Goal: Information Seeking & Learning: Learn about a topic

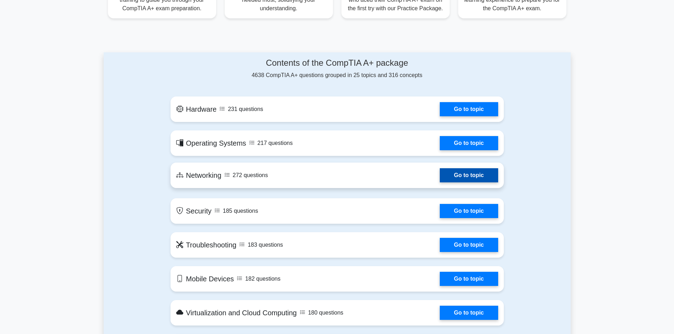
scroll to position [318, 0]
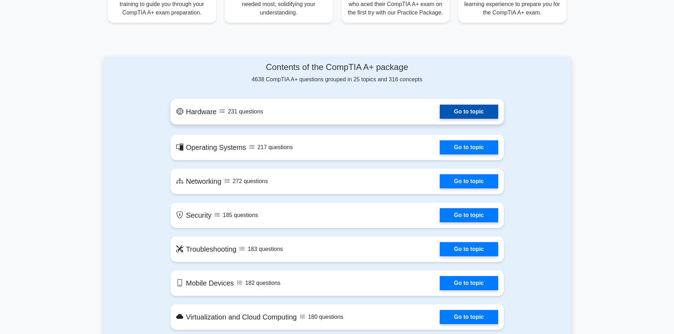
click at [440, 119] on link "Go to topic" at bounding box center [469, 112] width 58 height 14
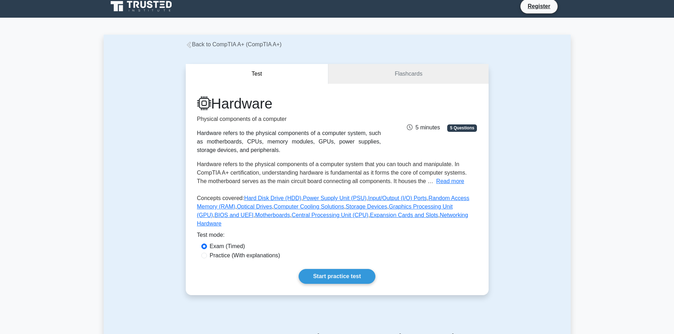
scroll to position [35, 0]
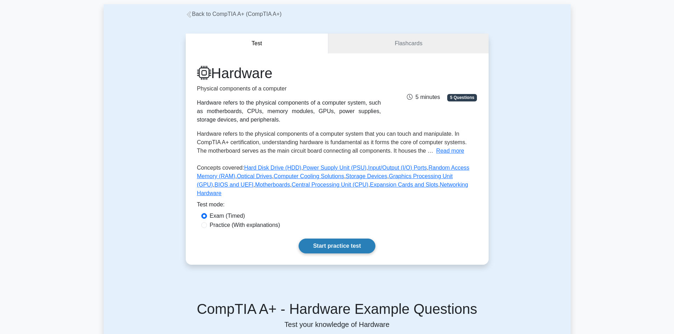
click at [327, 240] on link "Start practice test" at bounding box center [337, 246] width 77 height 15
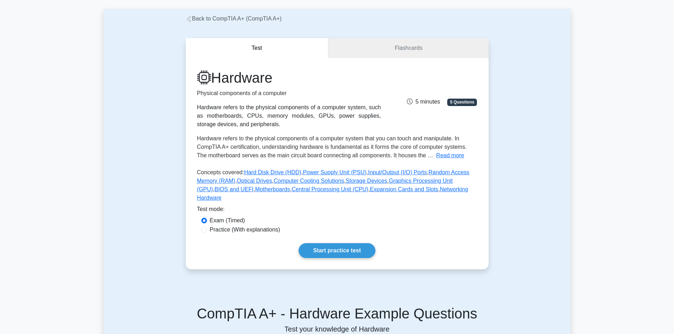
scroll to position [0, 0]
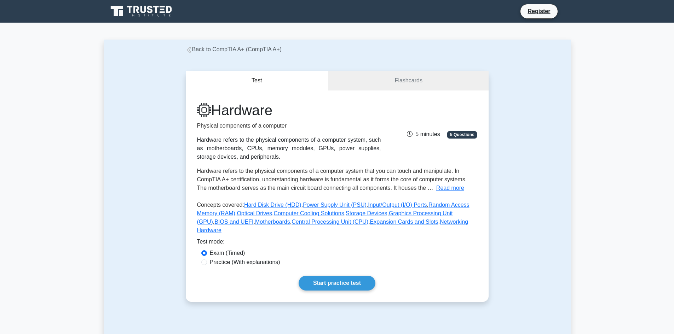
click at [189, 48] on icon at bounding box center [189, 50] width 6 height 6
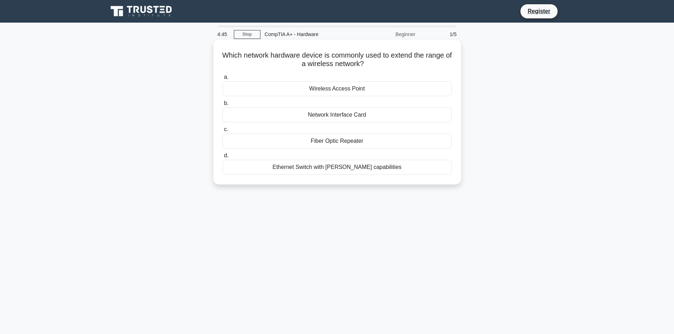
click at [360, 142] on div "Fiber Optic Repeater" at bounding box center [337, 141] width 229 height 15
click at [223, 132] on input "c. Fiber Optic Repeater" at bounding box center [223, 129] width 0 height 5
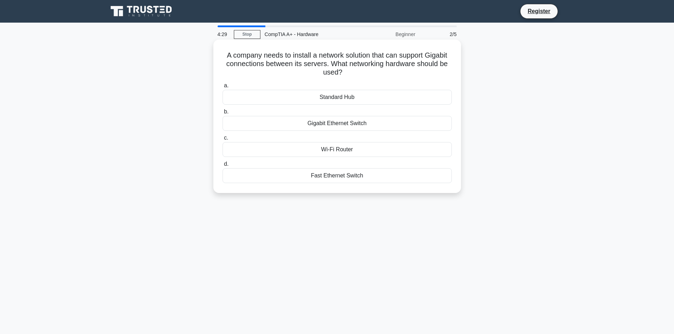
click at [375, 150] on div "Wi-Fi Router" at bounding box center [337, 149] width 229 height 15
click at [223, 140] on input "c. Wi-Fi Router" at bounding box center [223, 138] width 0 height 5
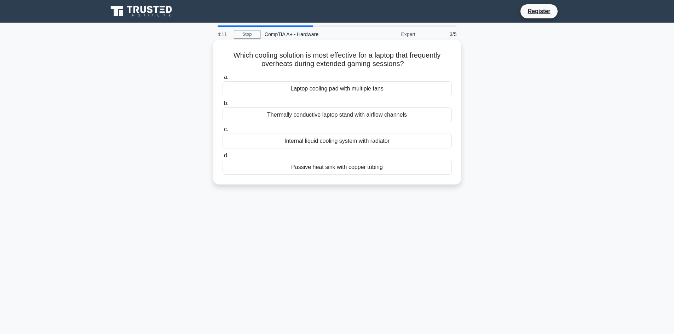
click at [345, 92] on div "Laptop cooling pad with multiple fans" at bounding box center [337, 88] width 229 height 15
click at [223, 80] on input "a. Laptop cooling pad with multiple fans" at bounding box center [223, 77] width 0 height 5
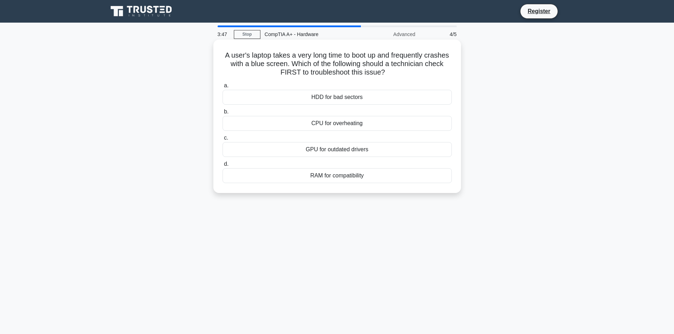
click at [356, 100] on div "HDD for bad sectors" at bounding box center [337, 97] width 229 height 15
click at [223, 88] on input "a. HDD for bad sectors" at bounding box center [223, 86] width 0 height 5
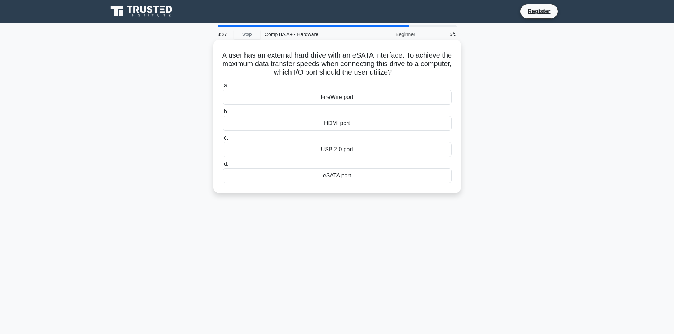
click at [362, 178] on div "eSATA port" at bounding box center [337, 175] width 229 height 15
click at [223, 167] on input "d. eSATA port" at bounding box center [223, 164] width 0 height 5
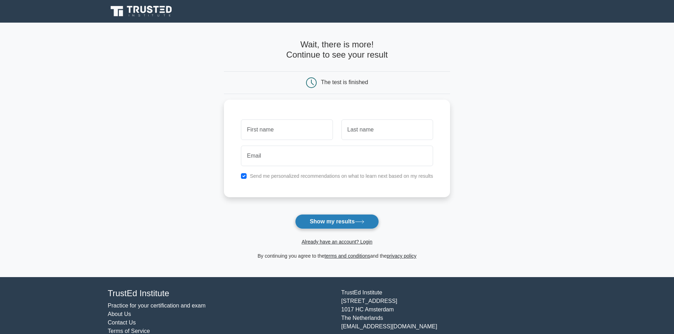
click at [351, 224] on button "Show my results" at bounding box center [337, 221] width 84 height 15
click at [245, 174] on input "checkbox" at bounding box center [244, 175] width 6 height 6
checkbox input "false"
click at [288, 132] on input "text" at bounding box center [287, 128] width 92 height 21
type input "Oluwademilade"
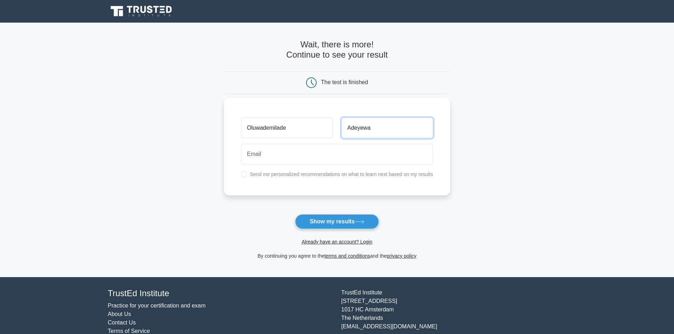
type input "Adeyewa"
click at [259, 156] on input "email" at bounding box center [337, 154] width 192 height 21
type input "itsademi@gmail.com"
click at [339, 226] on button "Show my results" at bounding box center [337, 221] width 84 height 15
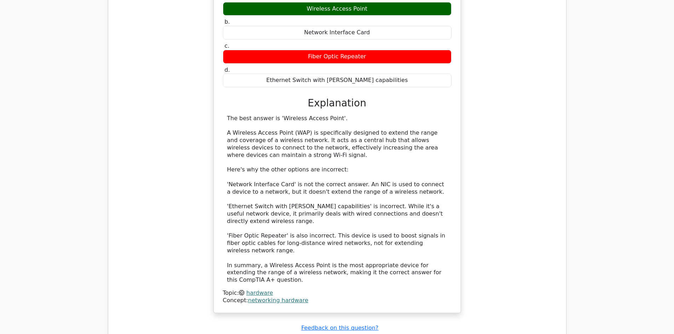
scroll to position [743, 0]
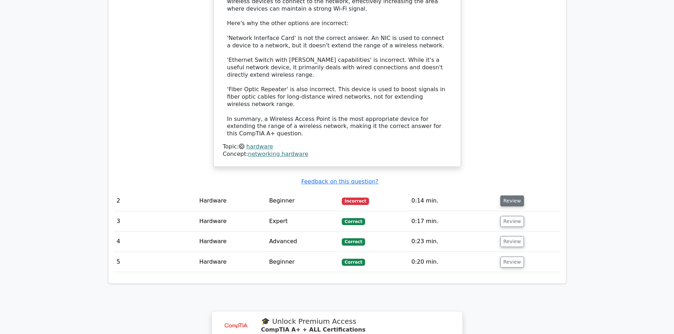
click at [510, 196] on button "Review" at bounding box center [512, 201] width 24 height 11
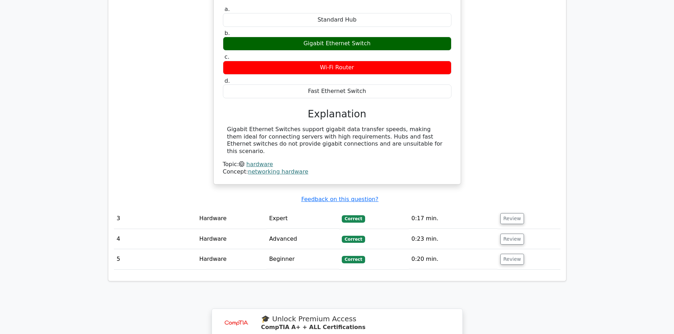
scroll to position [991, 0]
click at [511, 213] on button "Review" at bounding box center [512, 218] width 24 height 11
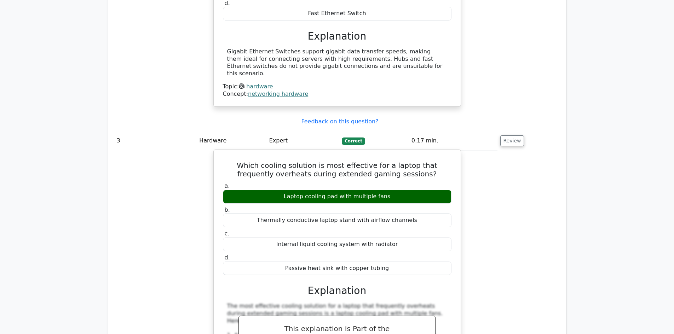
scroll to position [1062, 0]
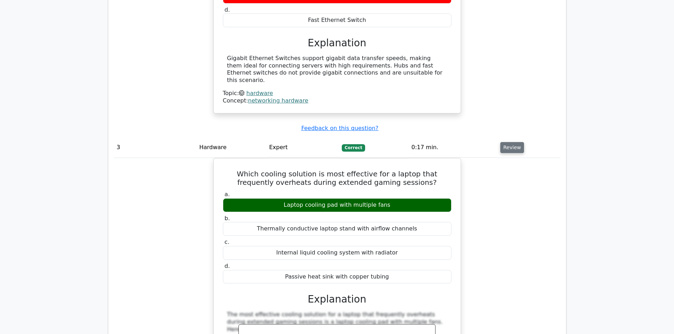
click at [506, 142] on button "Review" at bounding box center [512, 147] width 24 height 11
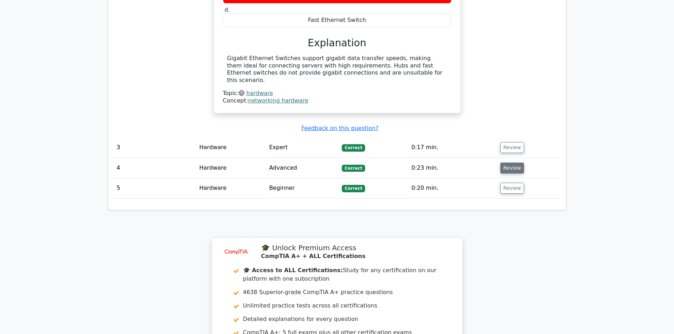
click at [503, 163] on button "Review" at bounding box center [512, 168] width 24 height 11
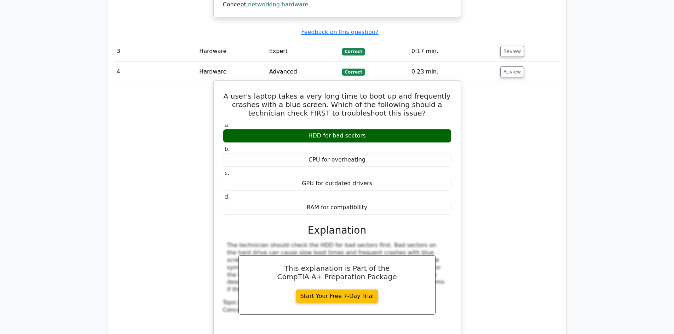
scroll to position [1168, 0]
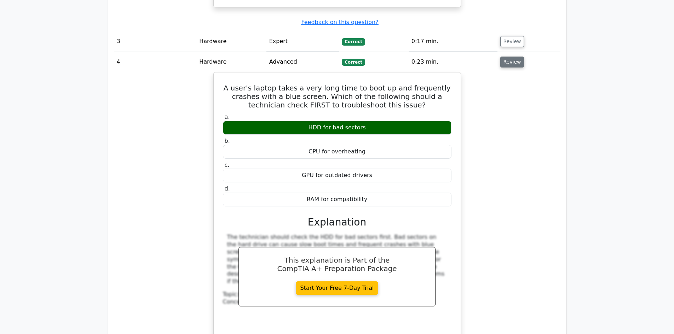
click at [505, 57] on button "Review" at bounding box center [512, 62] width 24 height 11
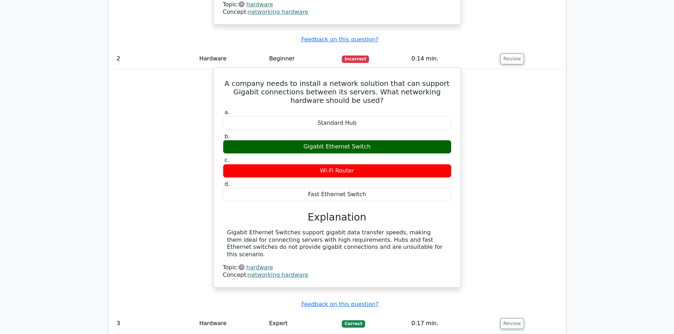
scroll to position [885, 0]
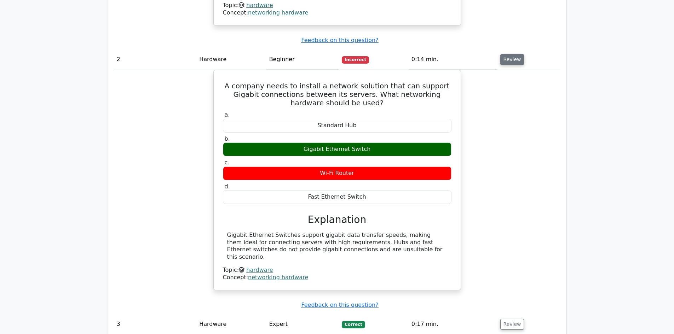
click at [512, 54] on button "Review" at bounding box center [512, 59] width 24 height 11
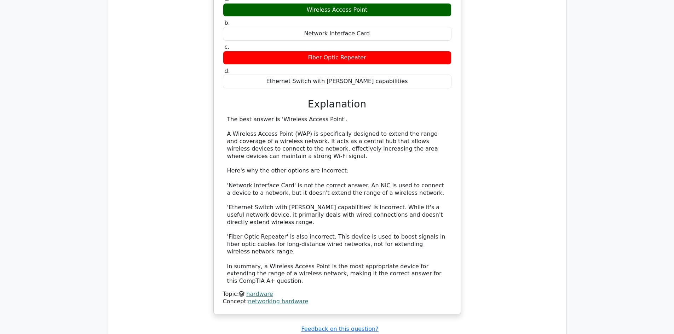
scroll to position [460, 0]
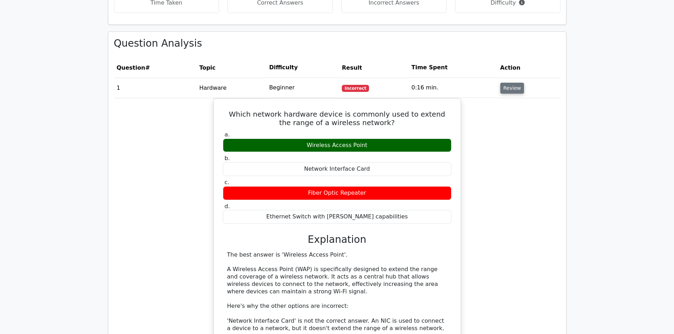
click at [503, 88] on button "Review" at bounding box center [512, 88] width 24 height 11
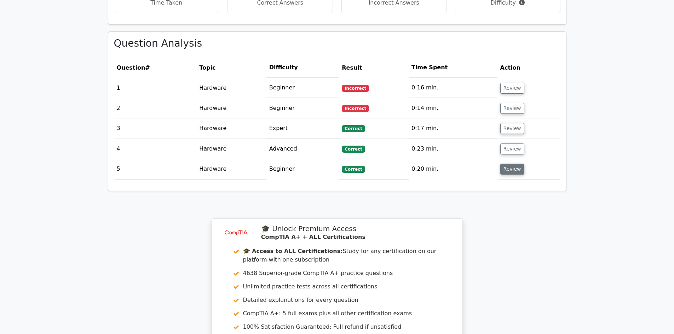
click at [510, 169] on button "Review" at bounding box center [512, 169] width 24 height 11
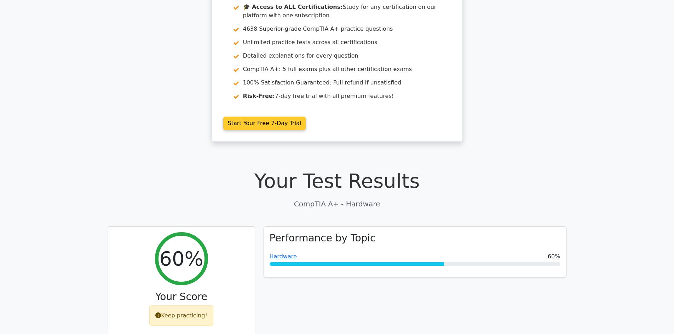
scroll to position [0, 0]
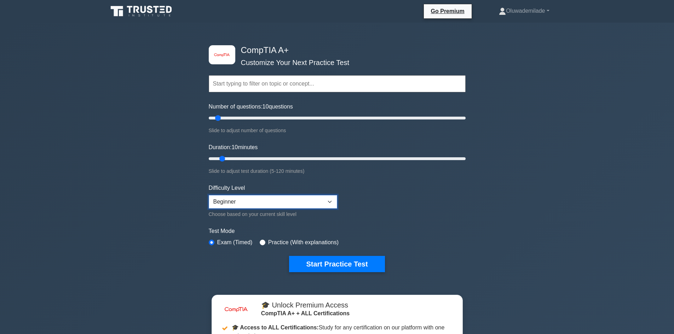
click at [294, 203] on select "Beginner Intermediate Expert" at bounding box center [273, 201] width 128 height 13
select select "intermediate"
click at [209, 195] on select "Beginner Intermediate Expert" at bounding box center [273, 201] width 128 height 13
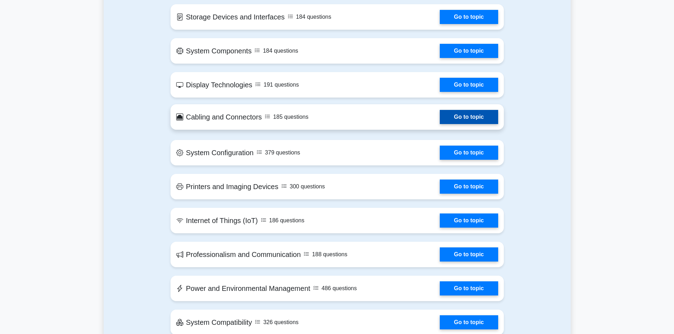
scroll to position [920, 0]
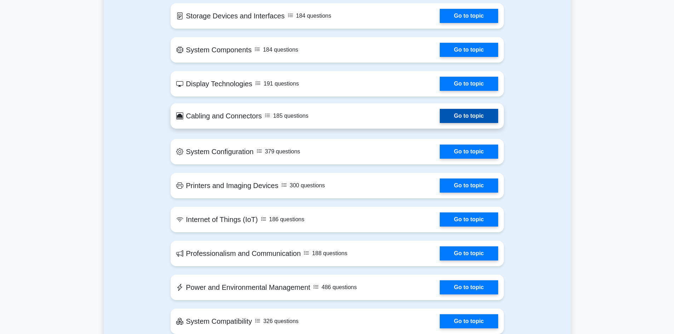
click at [440, 116] on link "Go to topic" at bounding box center [469, 116] width 58 height 14
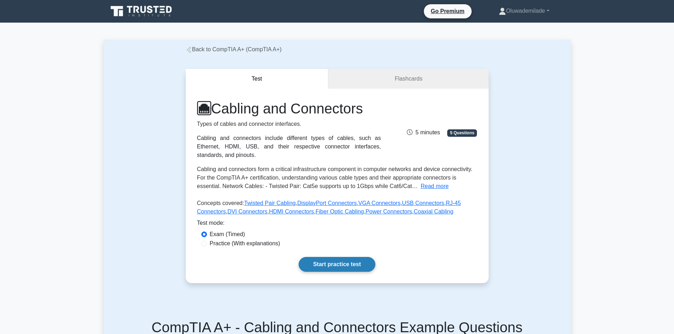
click at [343, 257] on link "Start practice test" at bounding box center [337, 264] width 77 height 15
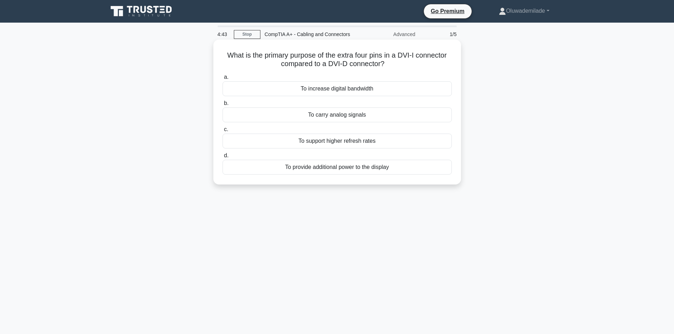
click at [348, 168] on div "To provide additional power to the display" at bounding box center [337, 167] width 229 height 15
click at [223, 158] on input "d. To provide additional power to the display" at bounding box center [223, 156] width 0 height 5
click at [341, 115] on div "150 meters" at bounding box center [337, 115] width 229 height 15
click at [223, 106] on input "b. 150 meters" at bounding box center [223, 103] width 0 height 5
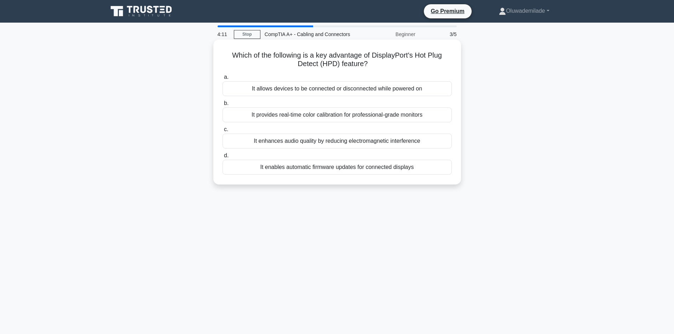
click at [348, 141] on div "It enhances audio quality by reducing electromagnetic interference" at bounding box center [337, 141] width 229 height 15
click at [223, 132] on input "c. It enhances audio quality by reducing electromagnetic interference" at bounding box center [223, 129] width 0 height 5
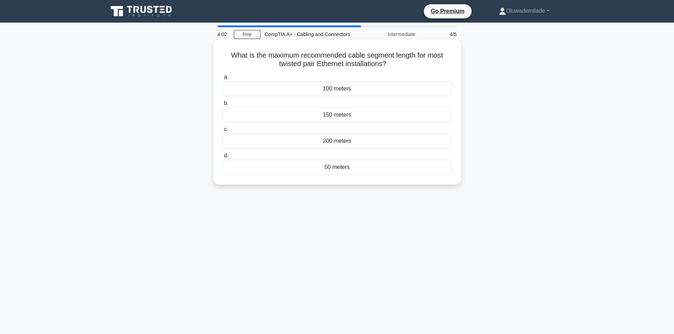
click at [343, 92] on div "100 meters" at bounding box center [337, 88] width 229 height 15
click at [223, 80] on input "a. 100 meters" at bounding box center [223, 77] width 0 height 5
click at [340, 141] on div "Fiber optic core" at bounding box center [337, 141] width 229 height 15
click at [223, 132] on input "c. Fiber optic core" at bounding box center [223, 129] width 0 height 5
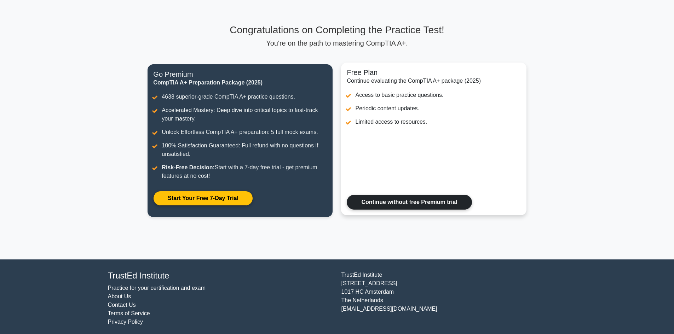
scroll to position [36, 0]
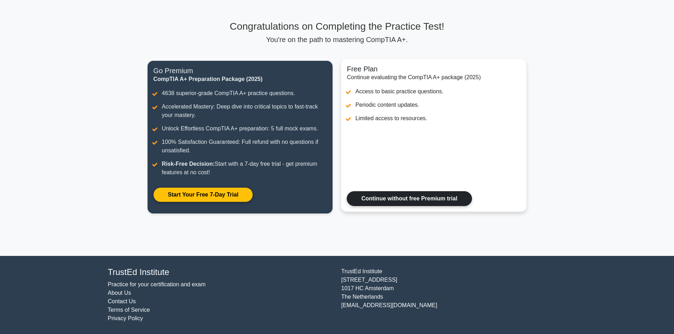
click at [422, 200] on link "Continue without free Premium trial" at bounding box center [409, 198] width 125 height 15
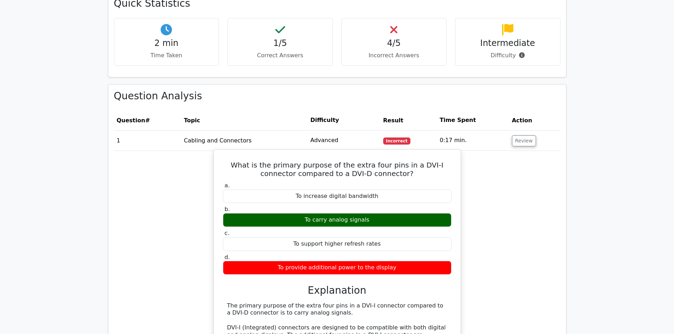
scroll to position [389, 0]
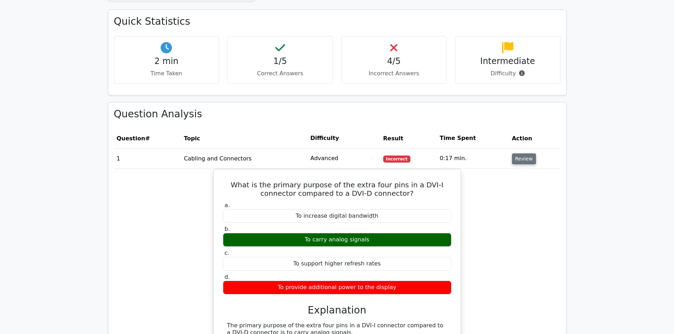
click at [520, 157] on button "Review" at bounding box center [524, 159] width 24 height 11
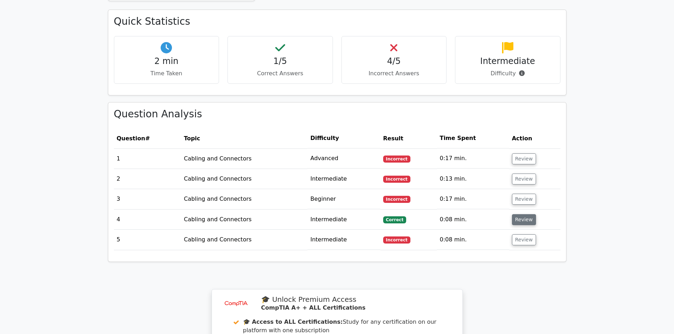
click at [519, 218] on button "Review" at bounding box center [524, 219] width 24 height 11
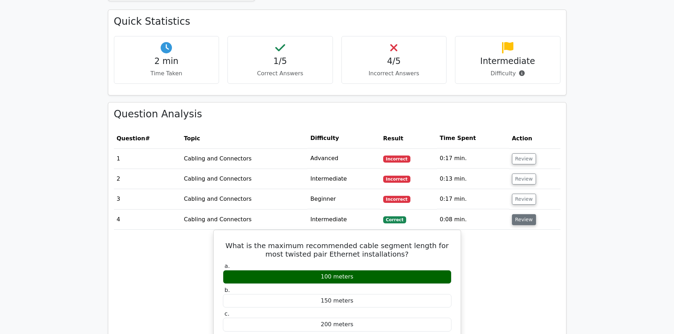
click at [518, 218] on button "Review" at bounding box center [524, 219] width 24 height 11
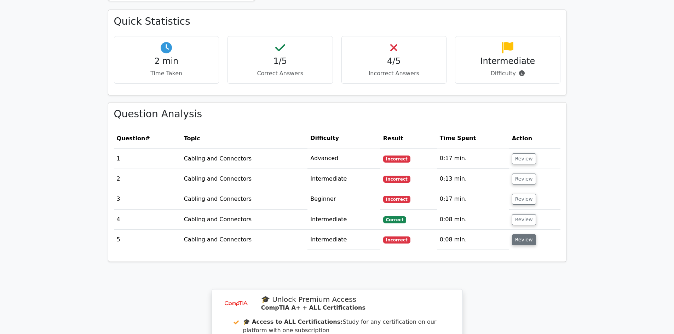
click at [518, 242] on button "Review" at bounding box center [524, 240] width 24 height 11
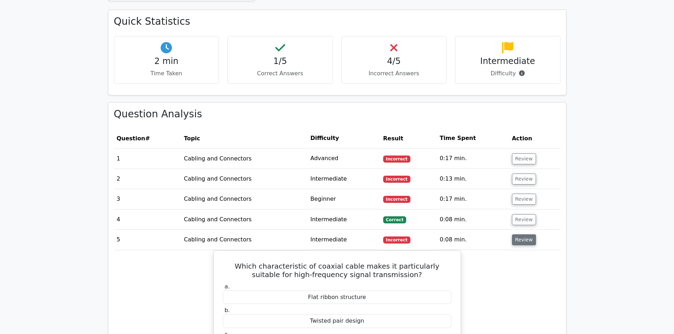
click at [520, 239] on button "Review" at bounding box center [524, 240] width 24 height 11
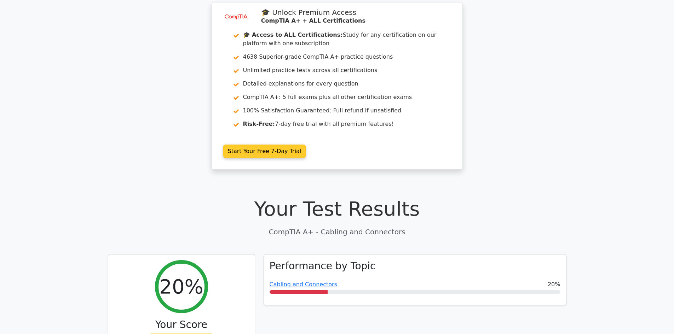
scroll to position [0, 0]
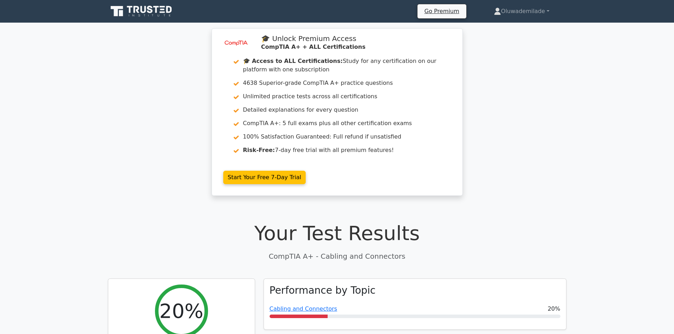
click at [156, 9] on icon at bounding box center [157, 9] width 6 height 7
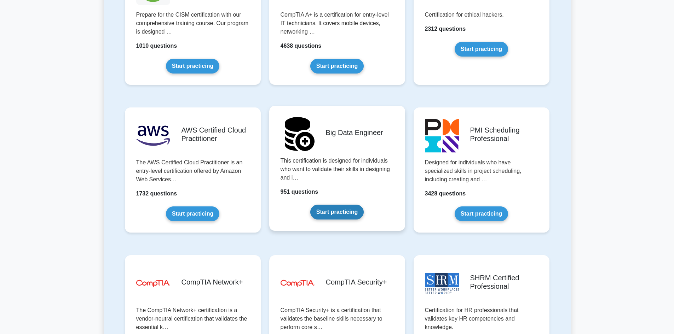
scroll to position [1062, 0]
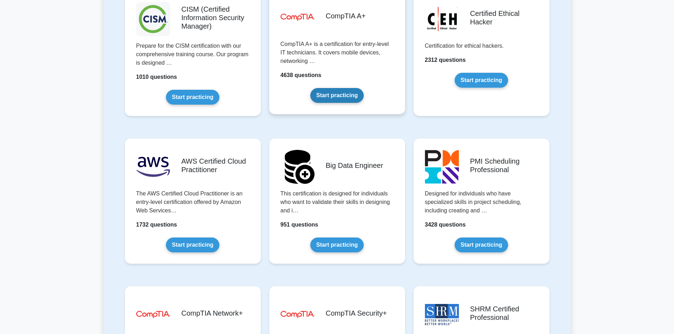
click at [338, 97] on link "Start practicing" at bounding box center [336, 95] width 53 height 15
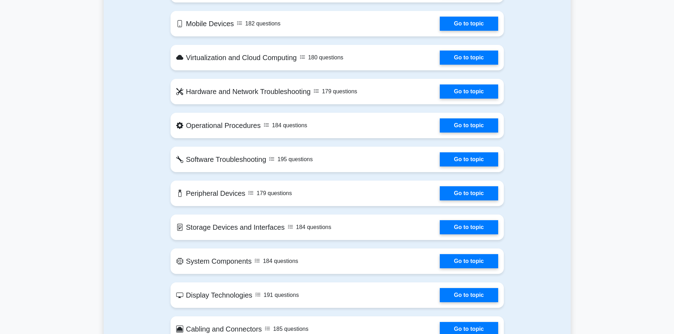
scroll to position [425, 0]
